Goal: Communication & Community: Answer question/provide support

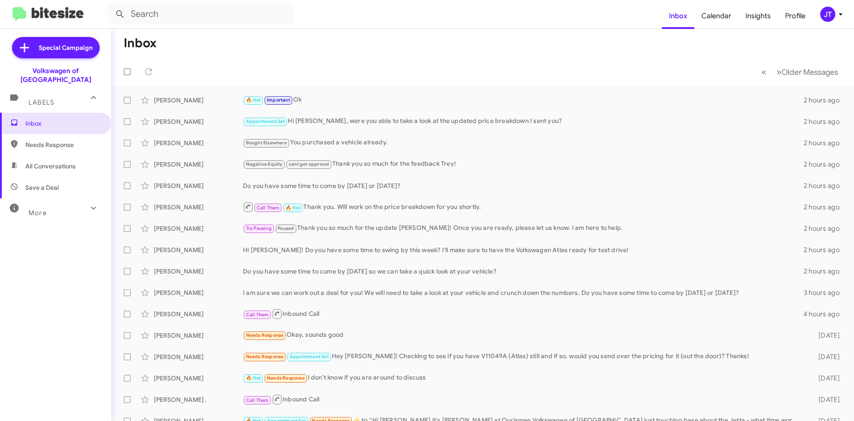
click at [59, 16] on img at bounding box center [47, 14] width 71 height 15
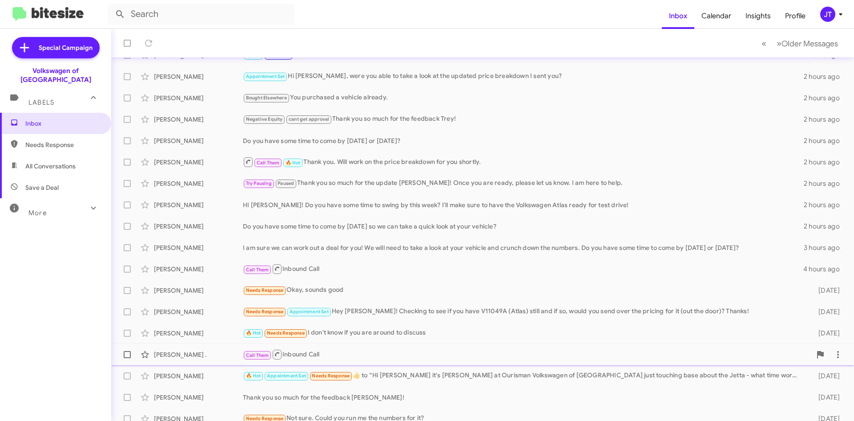
scroll to position [96, 0]
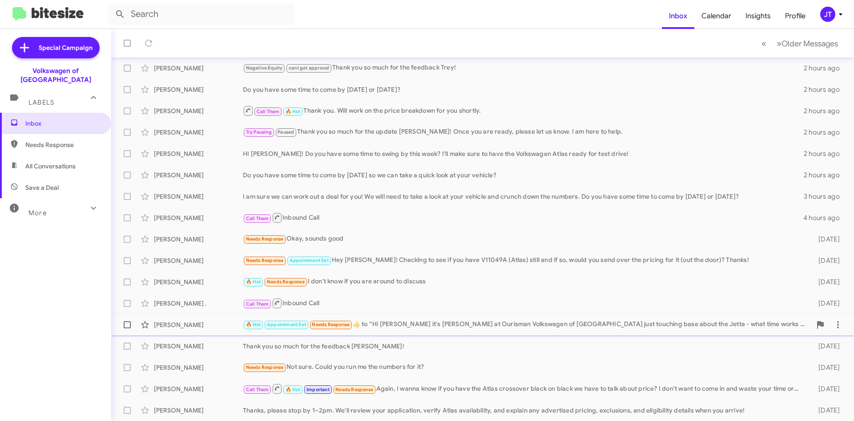
click at [442, 328] on div "🔥 Hot Appointment Set Needs Response ​👍​ to “ Hi [PERSON_NAME] it's [PERSON_NAM…" at bounding box center [527, 324] width 569 height 10
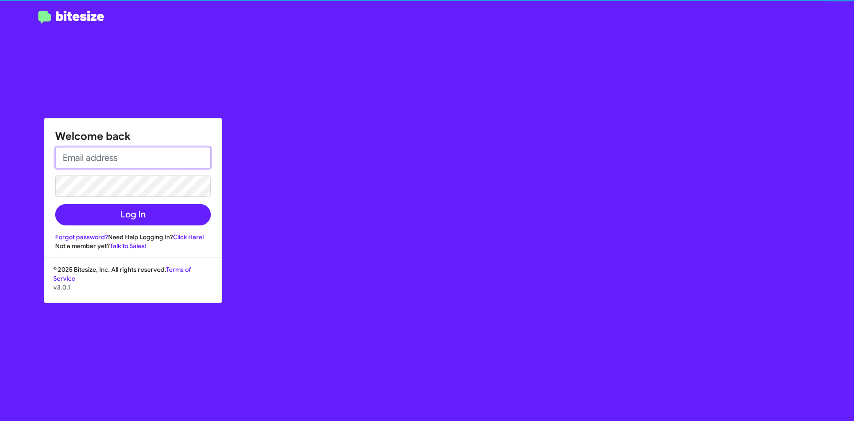
type input "[EMAIL_ADDRESS][DOMAIN_NAME]"
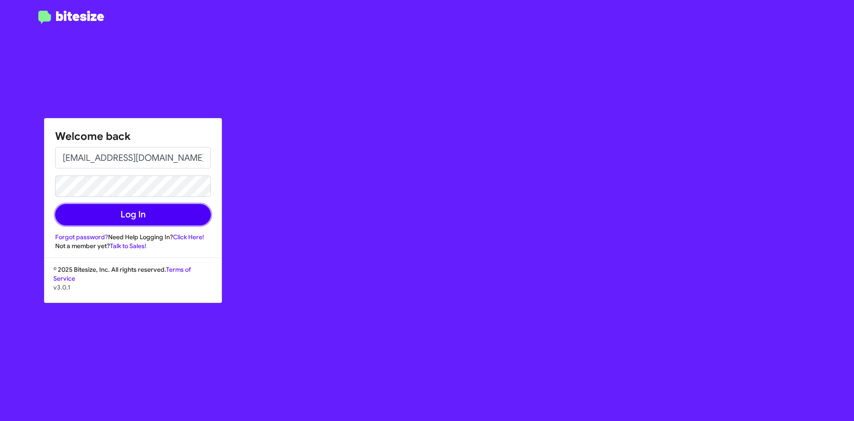
click at [134, 210] on button "Log In" at bounding box center [133, 214] width 156 height 21
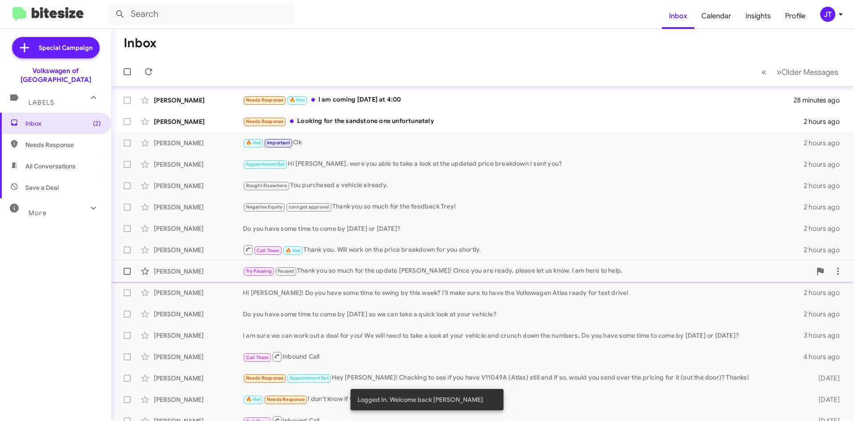
scroll to position [96, 0]
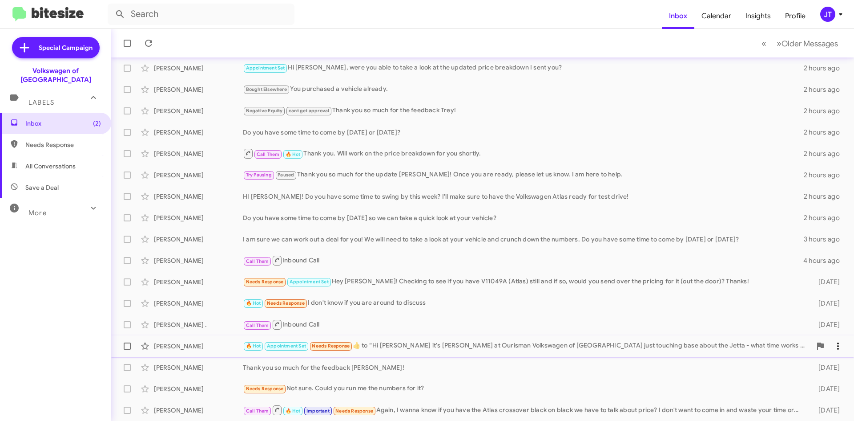
click at [454, 341] on div "🔥 Hot Appointment Set Needs Response ​👍​ to “ Hi [PERSON_NAME] it's [PERSON_NAM…" at bounding box center [527, 345] width 569 height 10
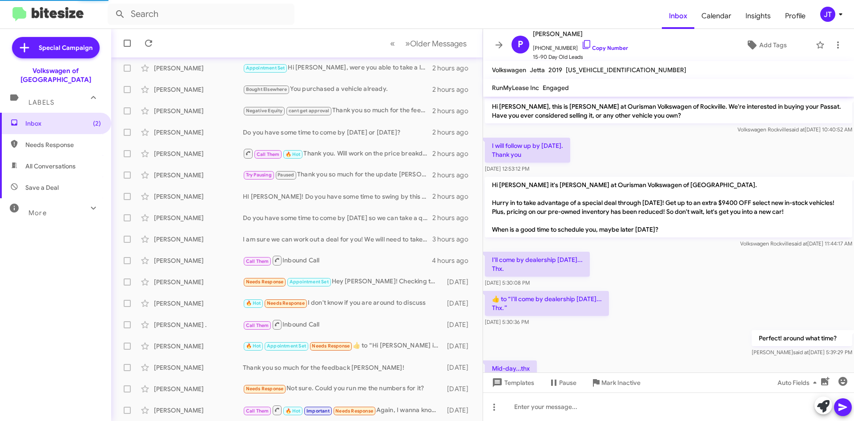
scroll to position [494, 0]
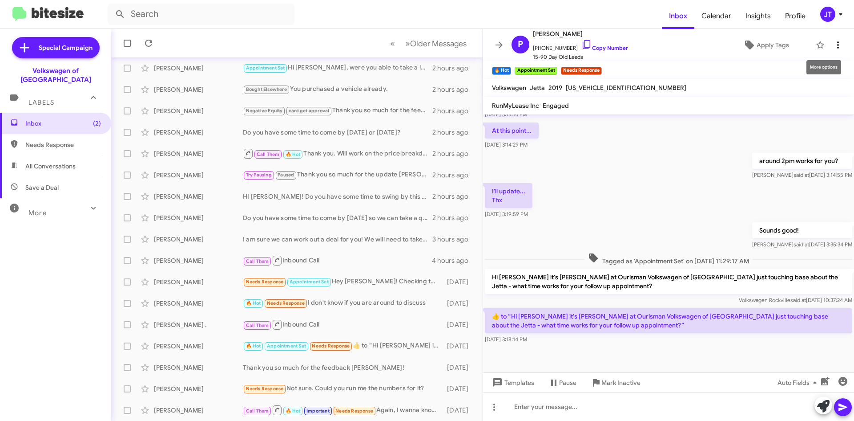
click at [835, 42] on icon at bounding box center [838, 45] width 11 height 11
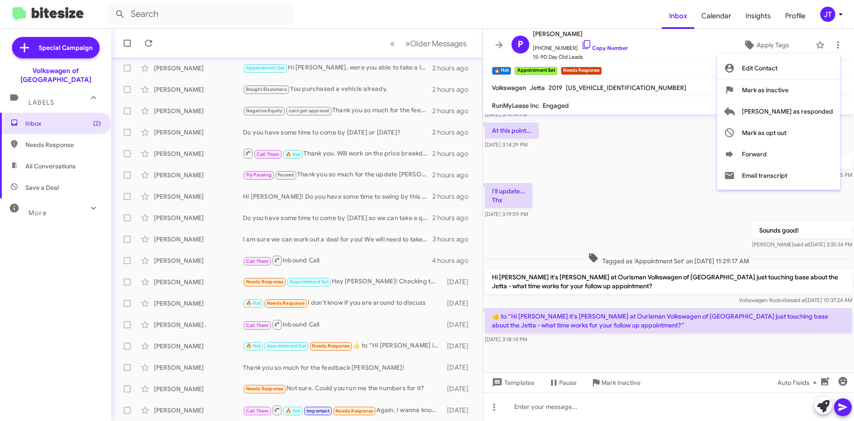
click at [674, 173] on div at bounding box center [427, 210] width 854 height 421
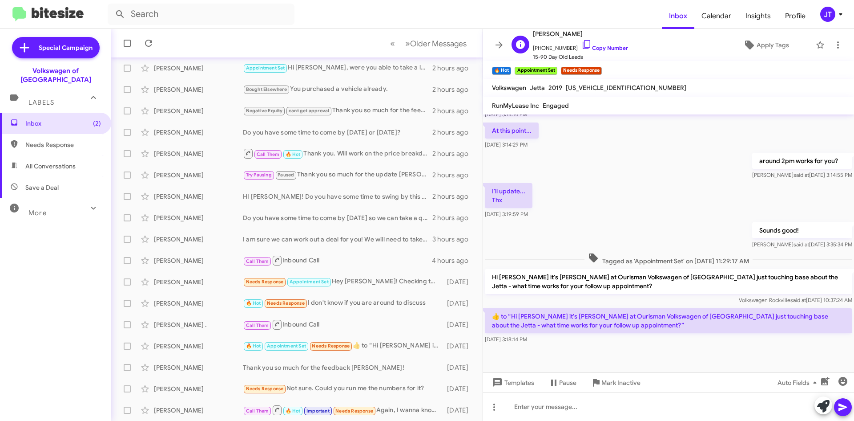
click at [584, 41] on span "[PHONE_NUMBER] Copy Number" at bounding box center [580, 45] width 95 height 13
click at [587, 49] on link "Copy Number" at bounding box center [605, 47] width 47 height 7
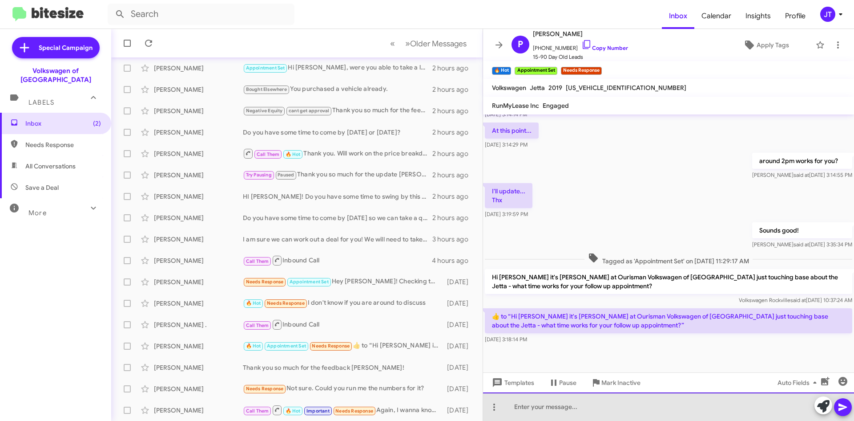
click at [533, 404] on div at bounding box center [668, 406] width 371 height 28
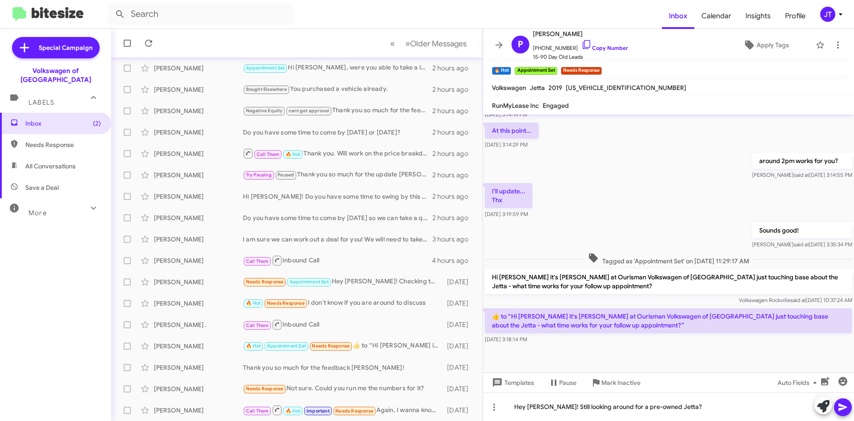
click at [842, 407] on icon at bounding box center [843, 407] width 8 height 8
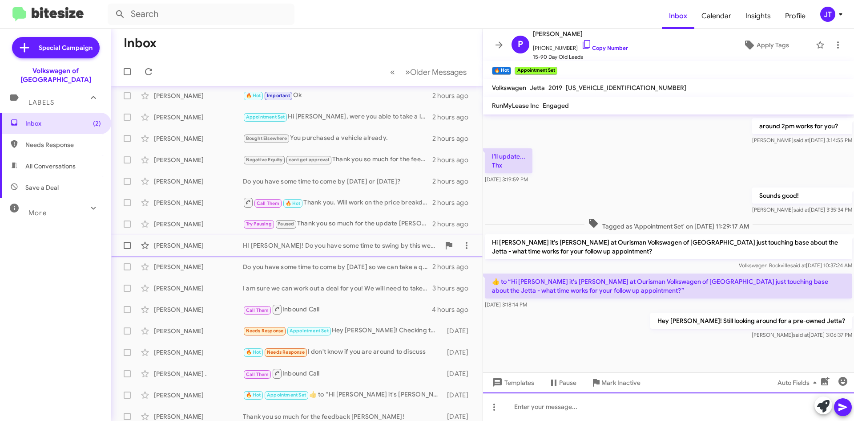
scroll to position [0, 0]
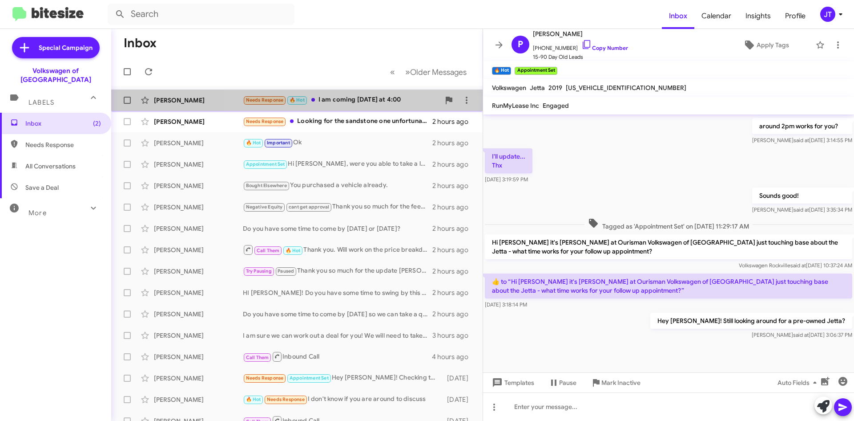
click at [357, 102] on div "Needs Response 🔥 Hot I am coming [DATE] at 4:00" at bounding box center [341, 100] width 197 height 10
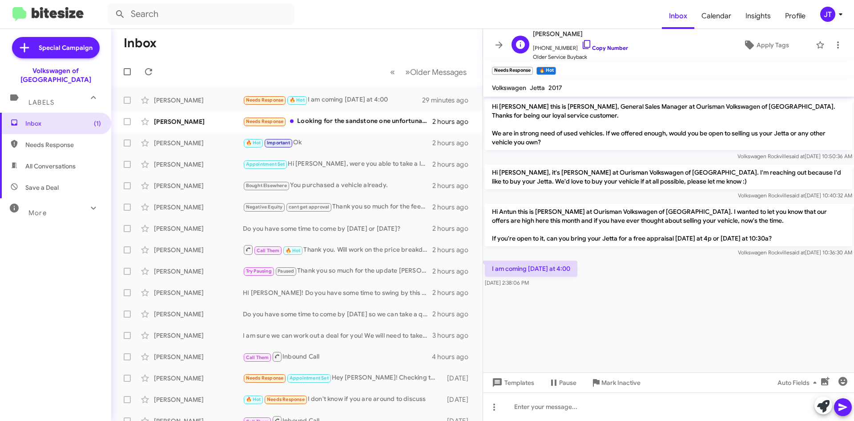
click at [612, 48] on link "Copy Number" at bounding box center [605, 47] width 47 height 7
click at [388, 121] on div "Needs Response Looking for the sandstone one unfortunately" at bounding box center [341, 121] width 197 height 10
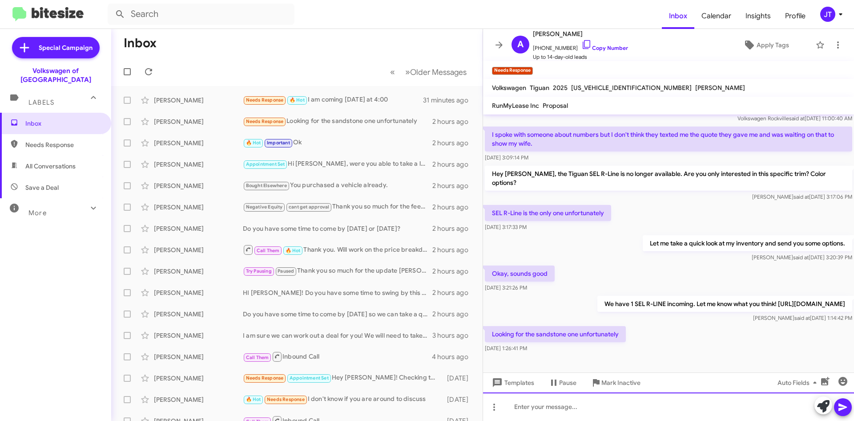
click at [550, 404] on div at bounding box center [668, 406] width 371 height 28
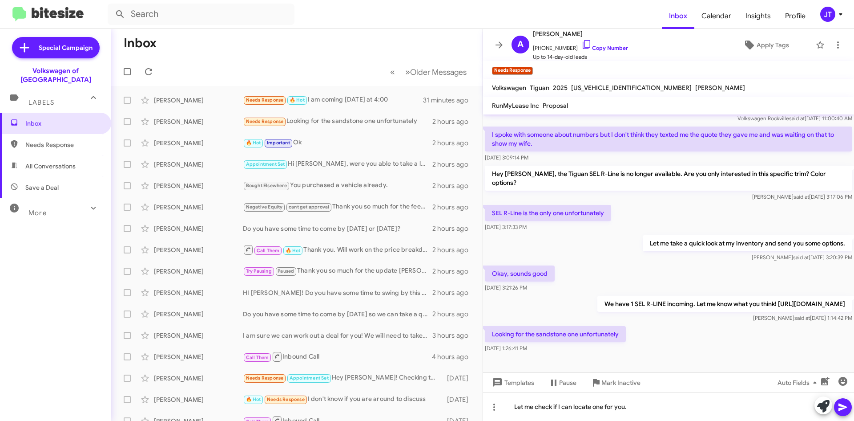
click at [845, 406] on icon at bounding box center [843, 407] width 8 height 8
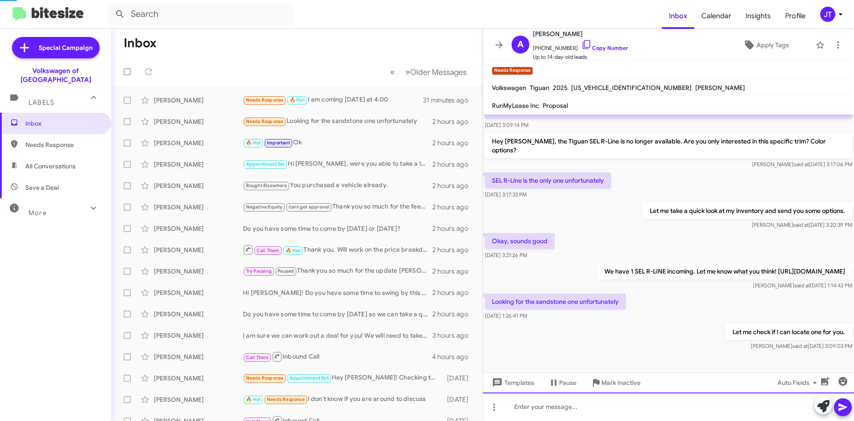
scroll to position [53, 0]
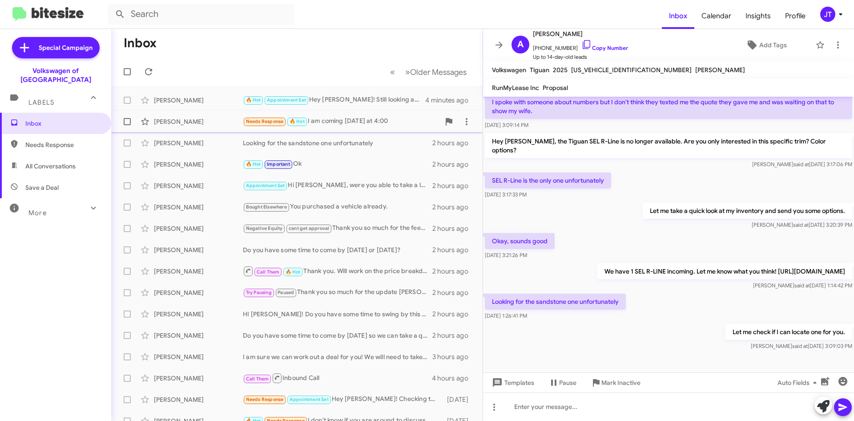
click at [342, 124] on div "Needs Response 🔥 Hot I am coming [DATE] at 4:00" at bounding box center [341, 121] width 197 height 10
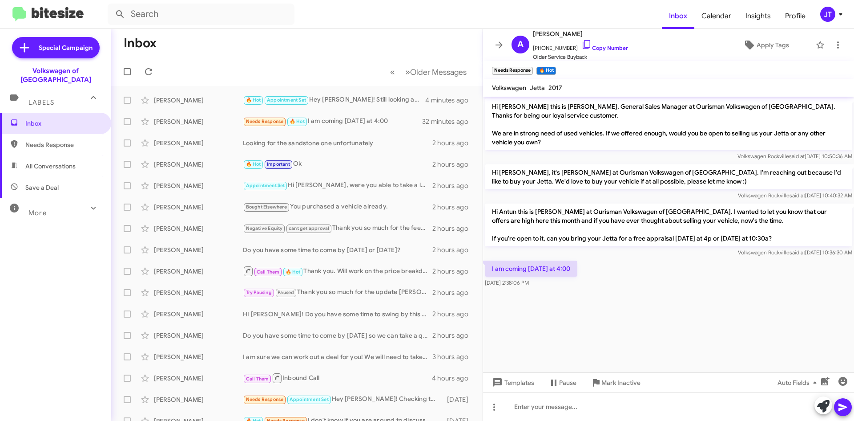
click at [550, 268] on p "I am coming [DATE] at 4:00" at bounding box center [531, 268] width 93 height 16
click at [675, 283] on div "I am coming [DATE] at 4:00 [DATE] 2:38:06 PM" at bounding box center [668, 274] width 371 height 30
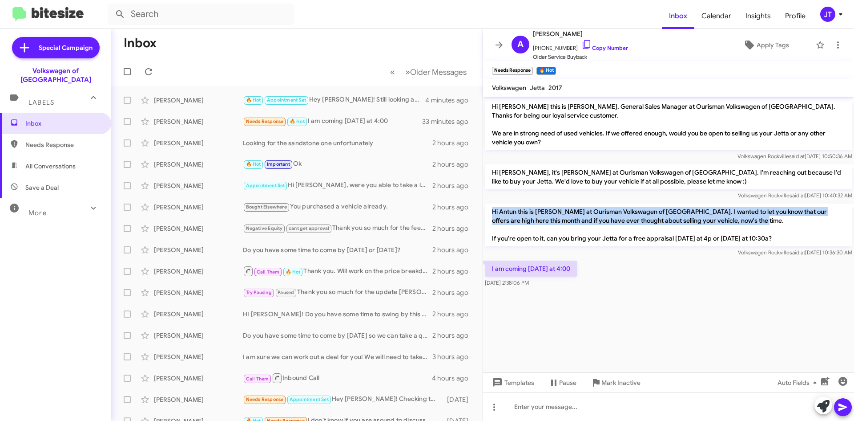
drag, startPoint x: 491, startPoint y: 210, endPoint x: 775, endPoint y: 232, distance: 284.3
click at [775, 232] on p "Hi Antun this is [PERSON_NAME] at Ourisman Volkswagen of [GEOGRAPHIC_DATA]. I w…" at bounding box center [669, 224] width 368 height 43
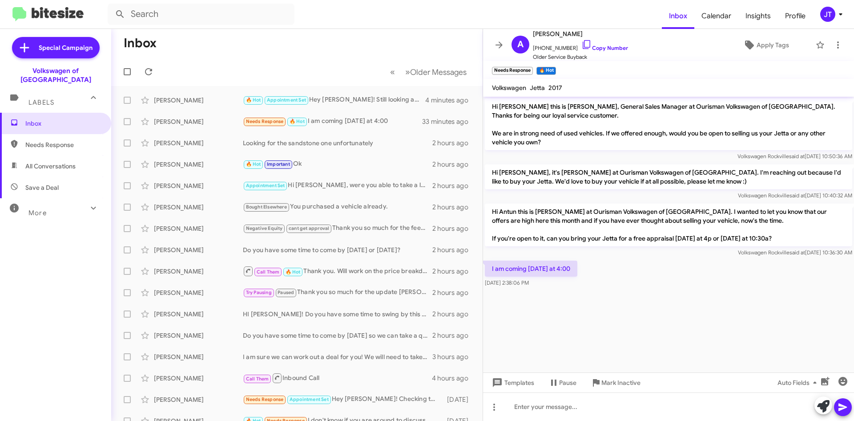
click at [716, 292] on div at bounding box center [668, 293] width 371 height 9
